Goal: Check status: Check status

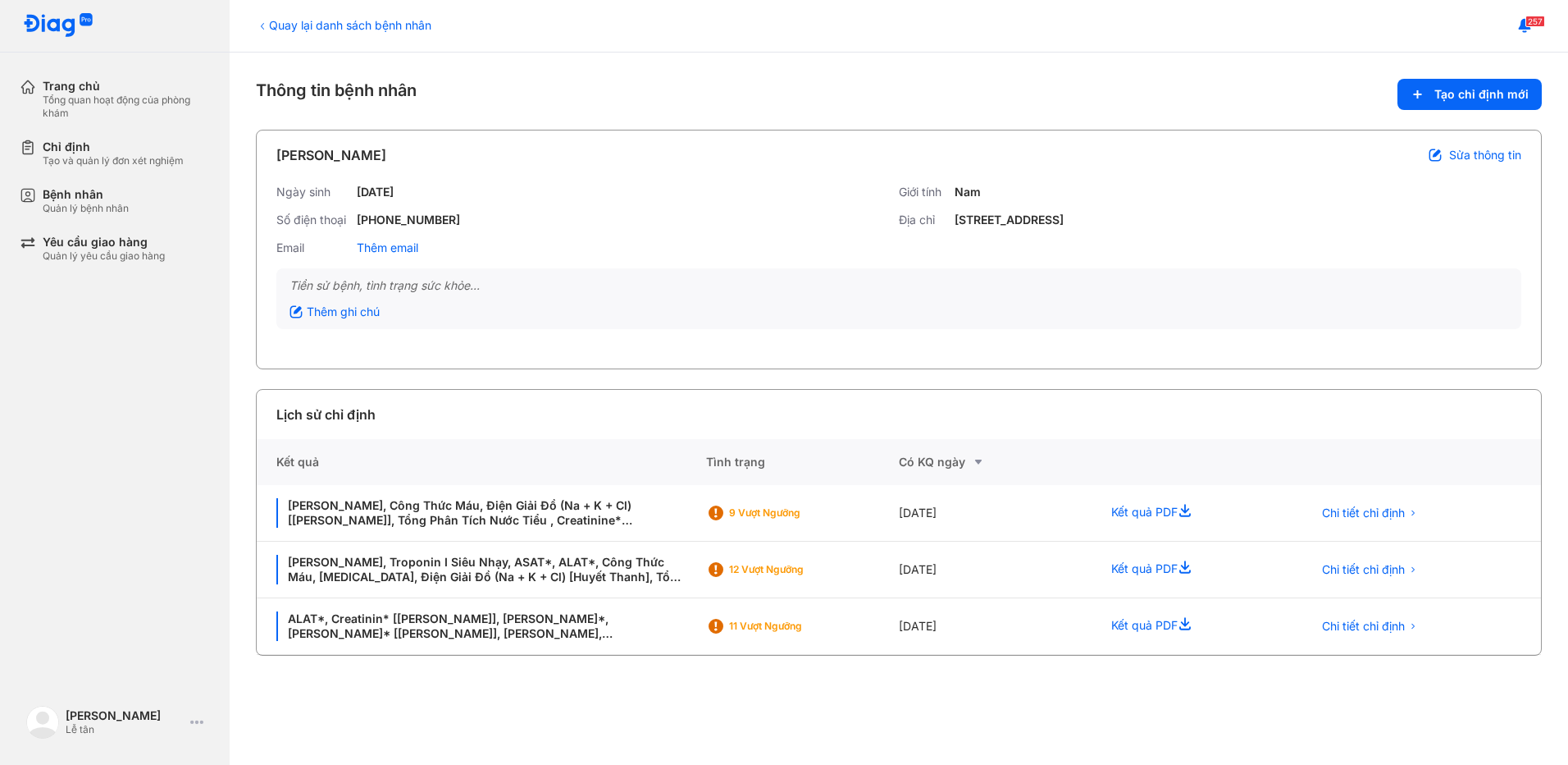
click at [76, 198] on div "Bệnh nhân" at bounding box center [85, 194] width 86 height 14
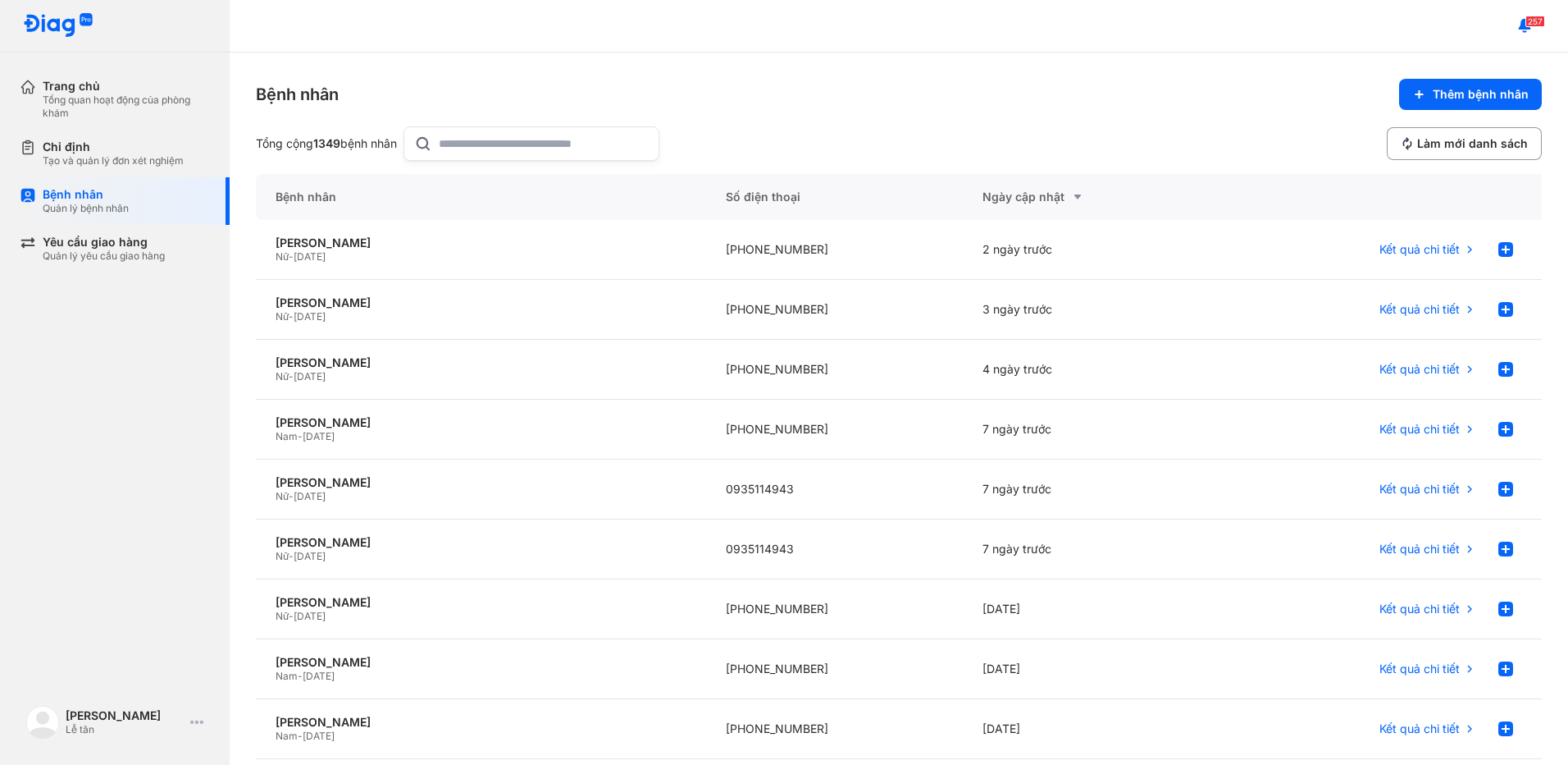
click at [514, 142] on input "text" at bounding box center [543, 143] width 210 height 32
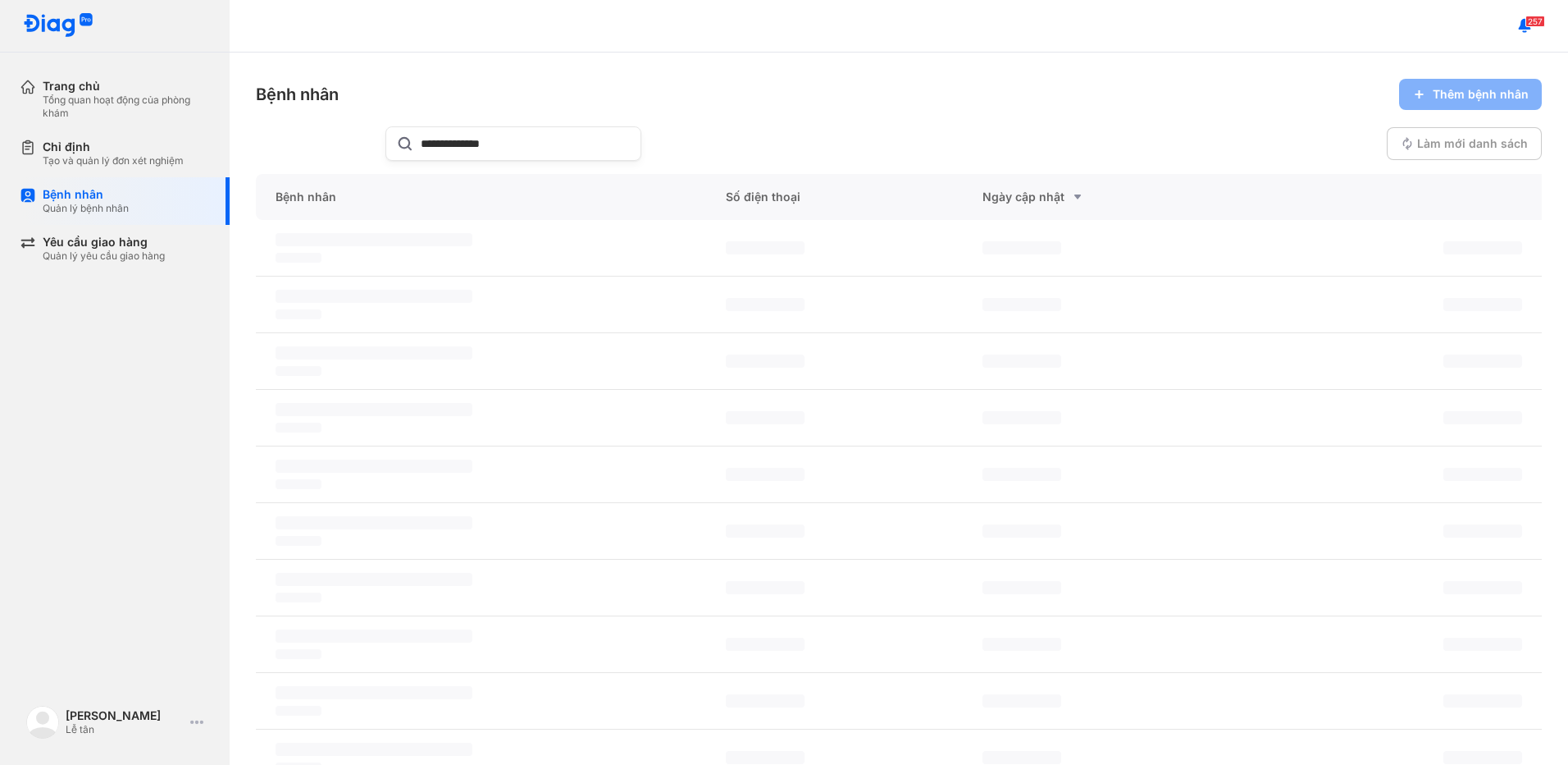
type input "**********"
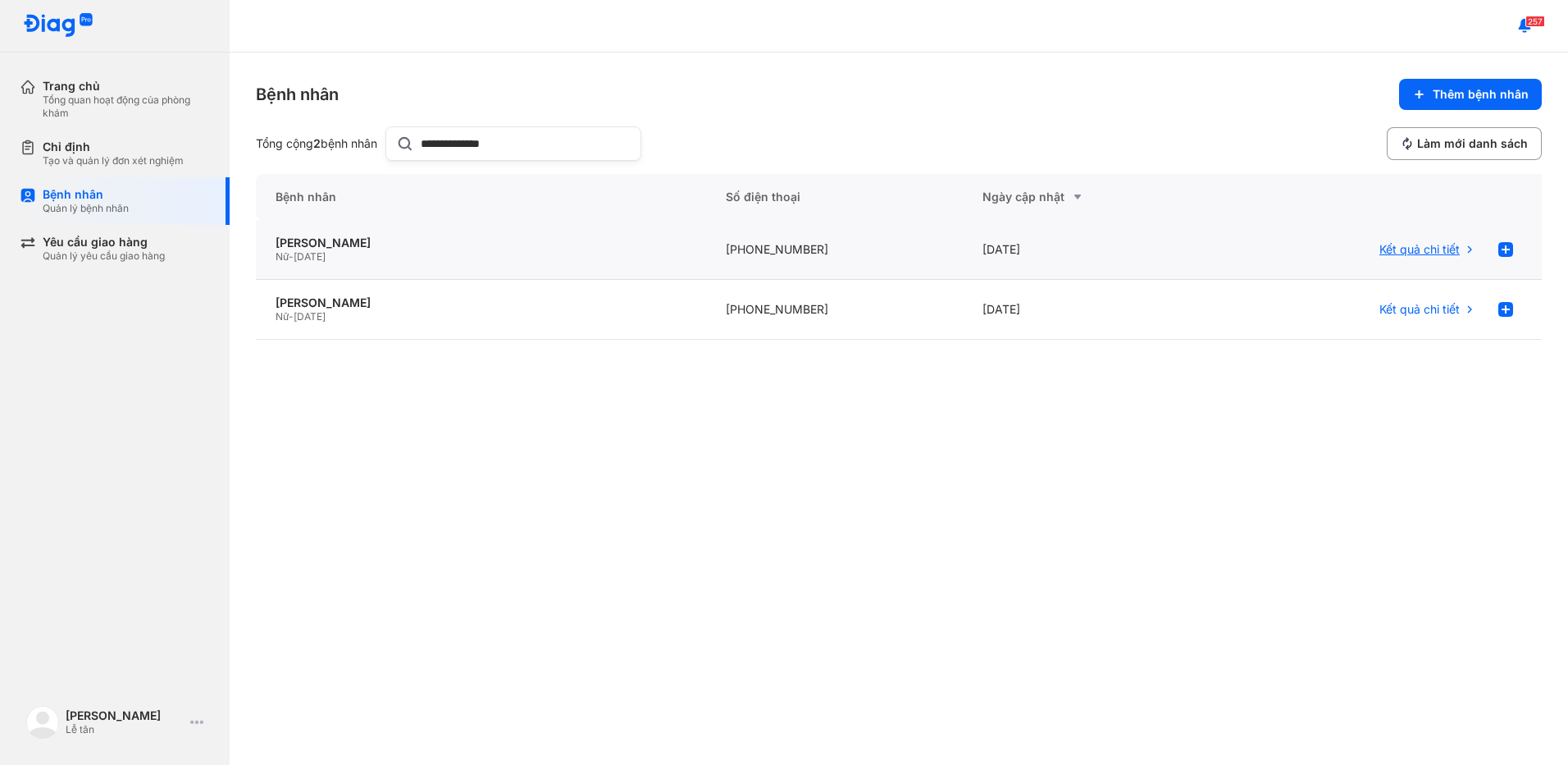
click at [1409, 256] on div "Kết quả chi tiết" at bounding box center [1428, 249] width 97 height 32
click at [1416, 249] on span "Kết quả chi tiết" at bounding box center [1419, 249] width 80 height 14
click at [1399, 249] on span "Kết quả chi tiết" at bounding box center [1419, 249] width 80 height 14
click at [1332, 364] on div "**********" at bounding box center [899, 408] width 1339 height 712
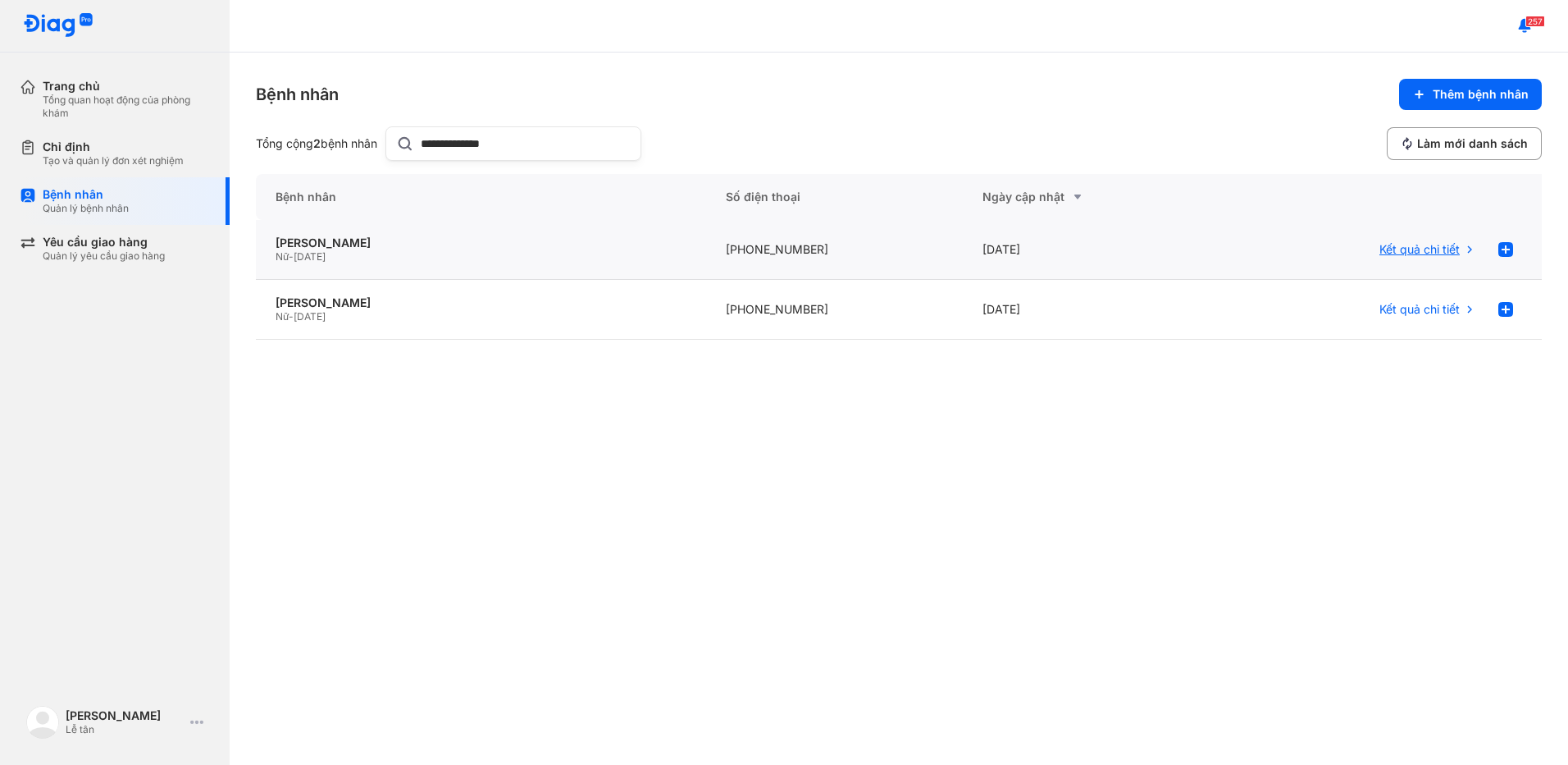
click at [1463, 251] on div "Kết quả chi tiết" at bounding box center [1428, 249] width 97 height 32
click at [90, 157] on div "Tạo và quản lý đơn xét nghiệm" at bounding box center [112, 160] width 141 height 14
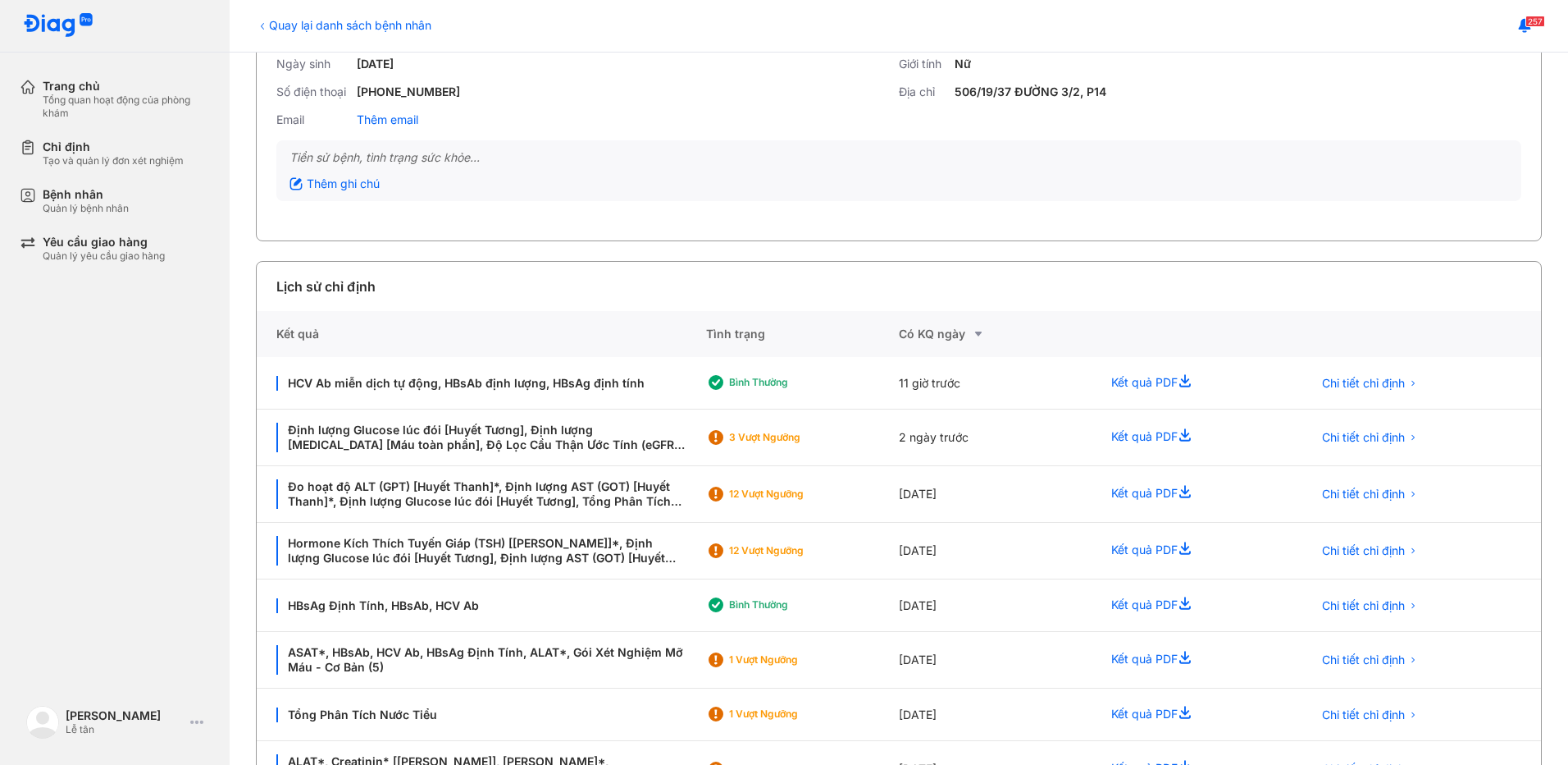
scroll to position [164, 0]
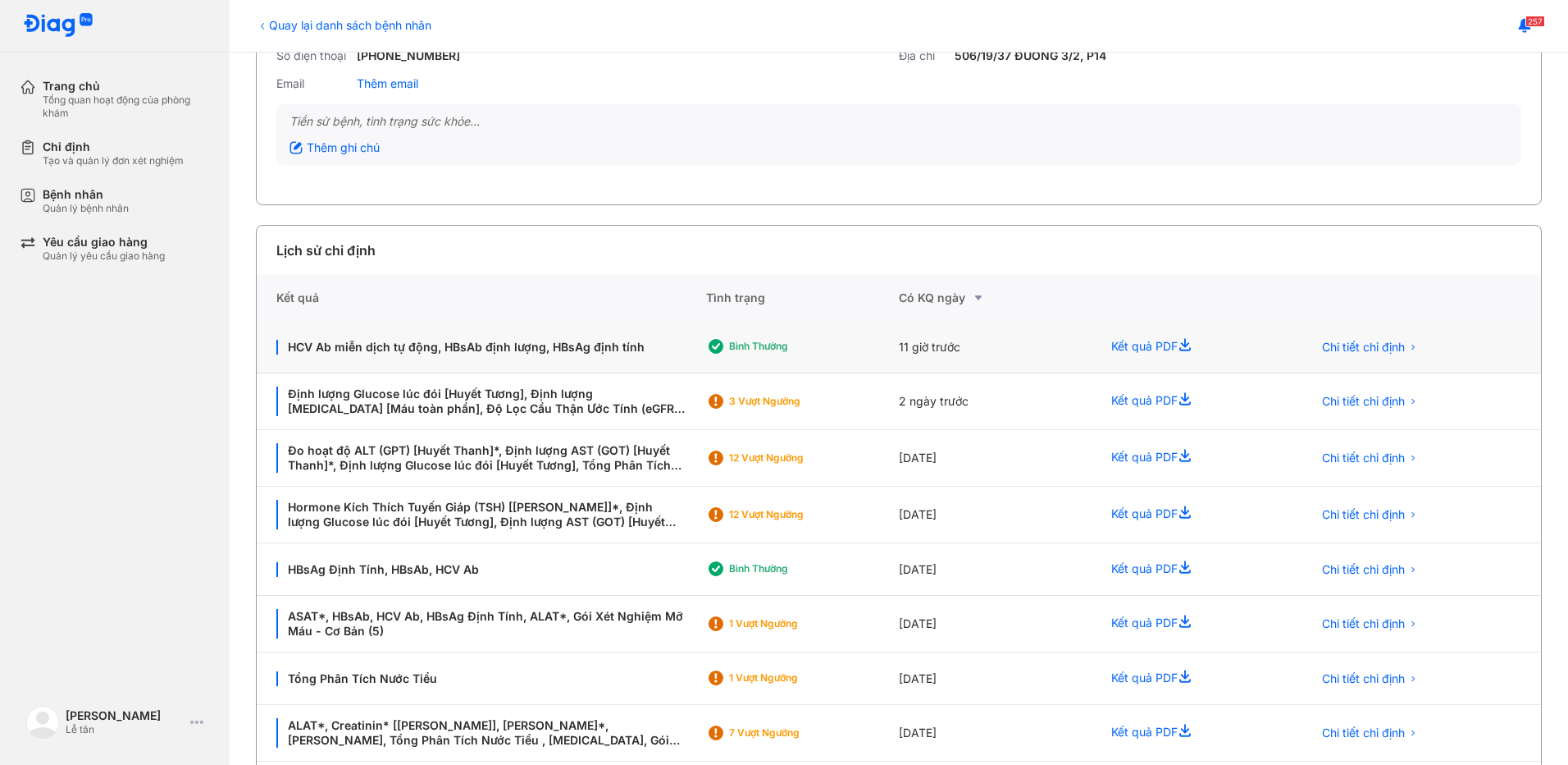
click at [1135, 340] on div "Kết quả PDF" at bounding box center [1191, 346] width 201 height 52
click at [1184, 347] on icon at bounding box center [1187, 347] width 20 height 20
click at [142, 149] on div "Chỉ định" at bounding box center [112, 147] width 141 height 14
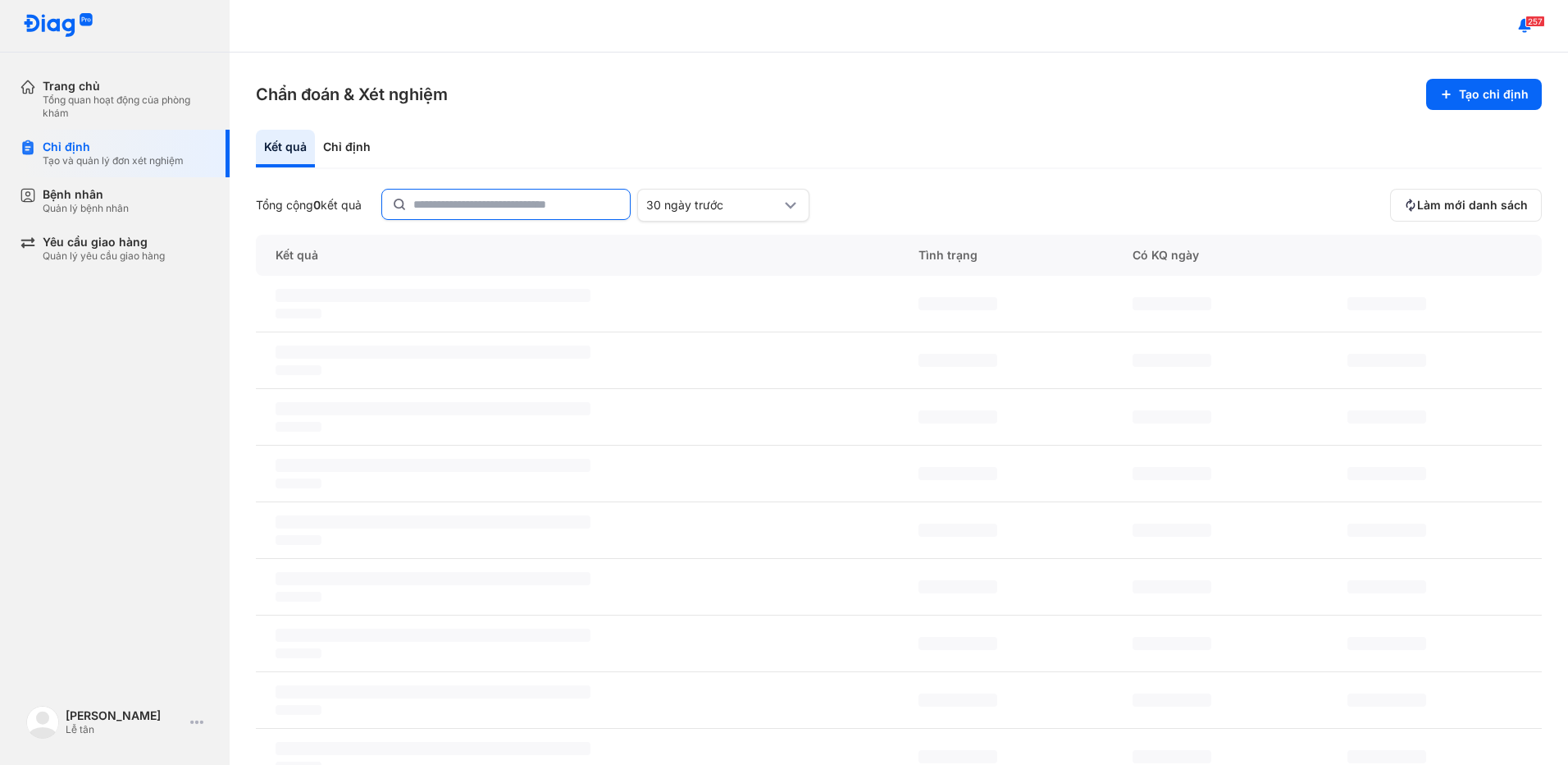
click at [604, 206] on input "text" at bounding box center [516, 204] width 207 height 30
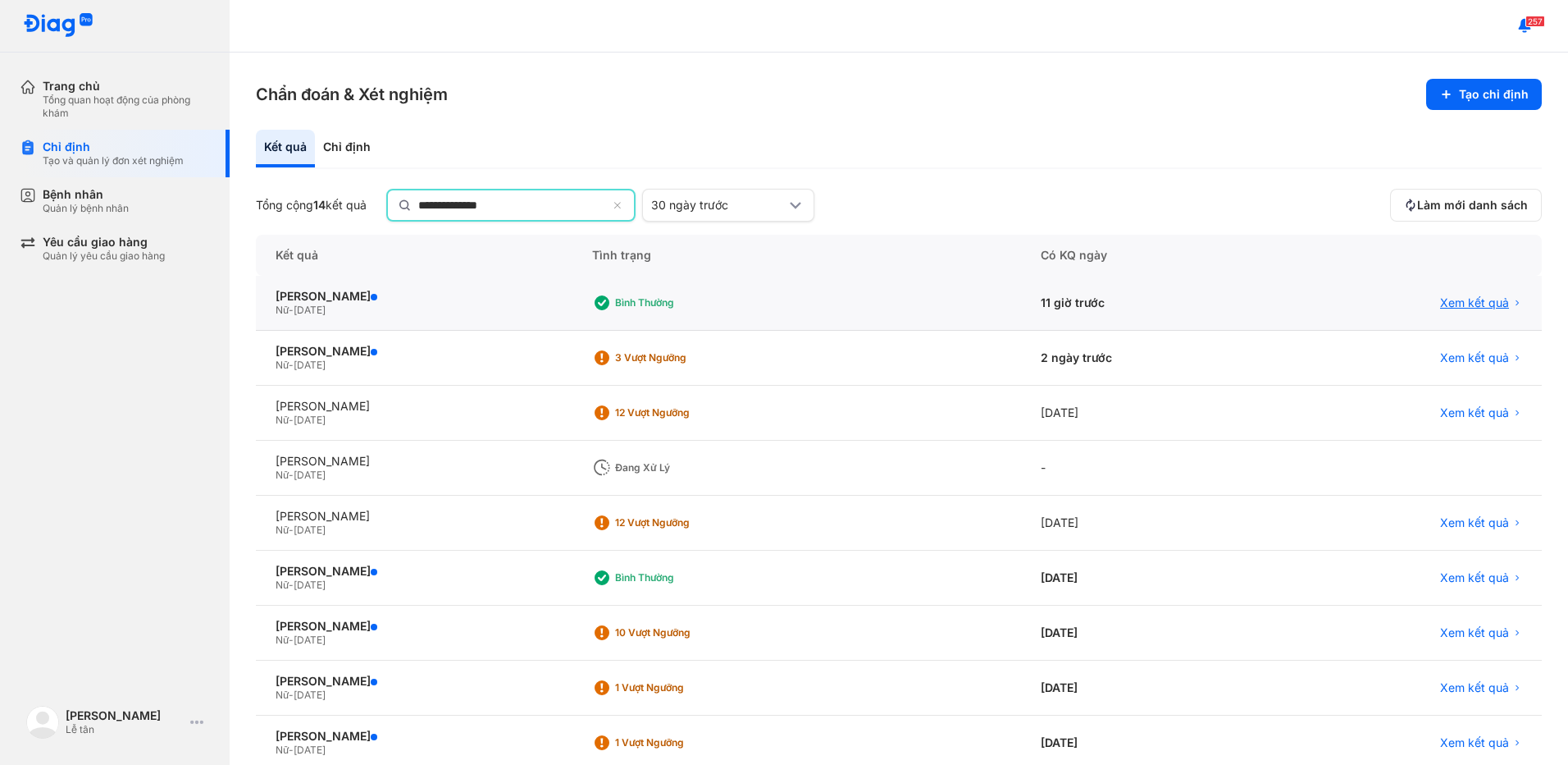
type input "**********"
click at [1456, 303] on span "Xem kết quả" at bounding box center [1474, 304] width 69 height 14
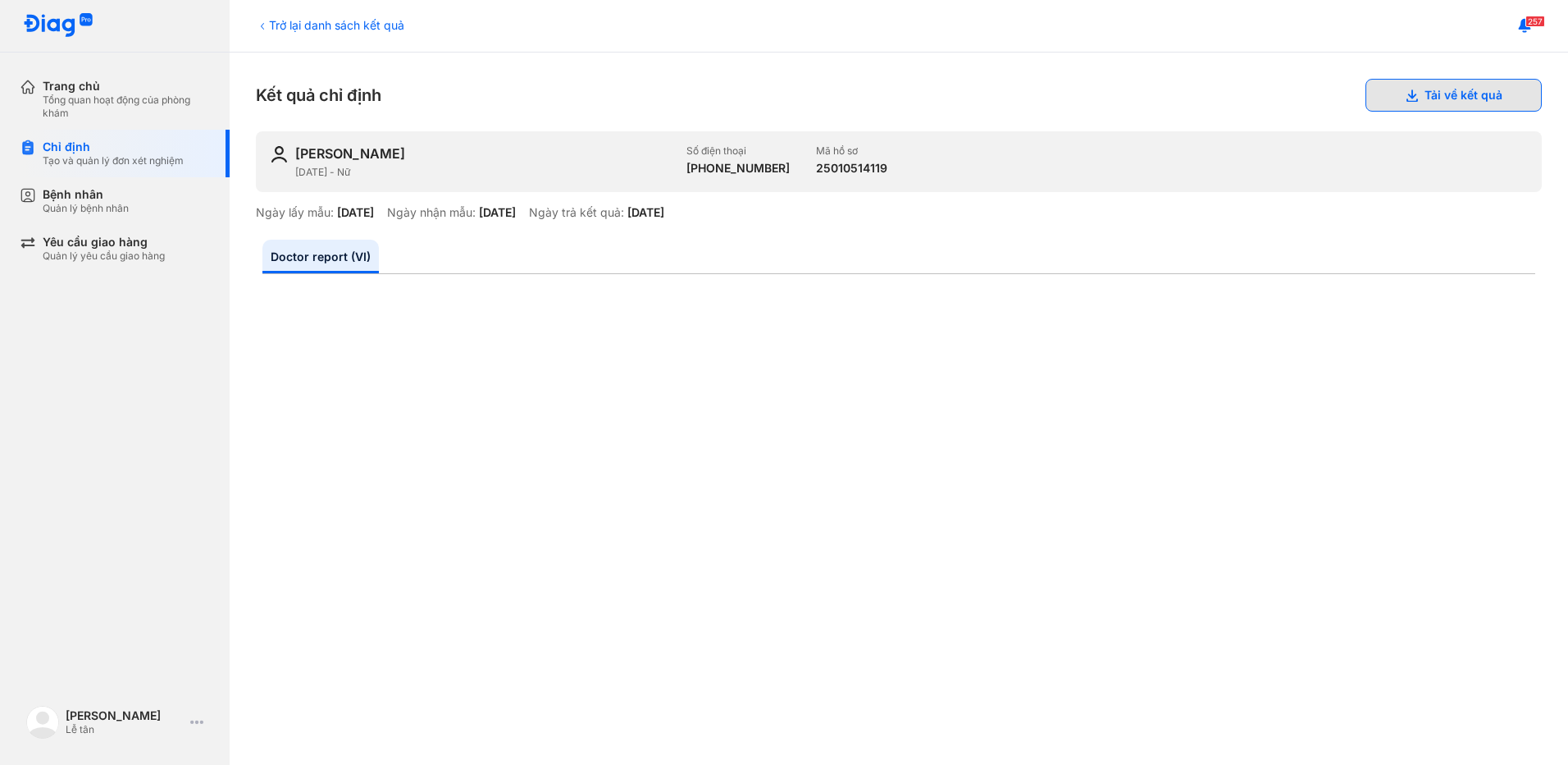
click at [1425, 91] on button "Tải về kết quả" at bounding box center [1454, 95] width 176 height 32
